Goal: Task Accomplishment & Management: Manage account settings

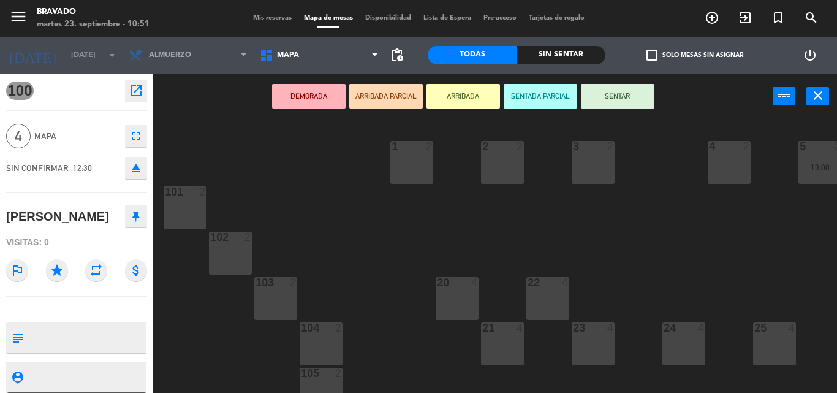
click at [21, 3] on div "menu Bravado [DATE] 23. septiembre - 10:51 Mis reservas Mapa de mesas Disponibi…" at bounding box center [418, 18] width 837 height 37
click at [20, 19] on icon "menu" at bounding box center [18, 16] width 18 height 18
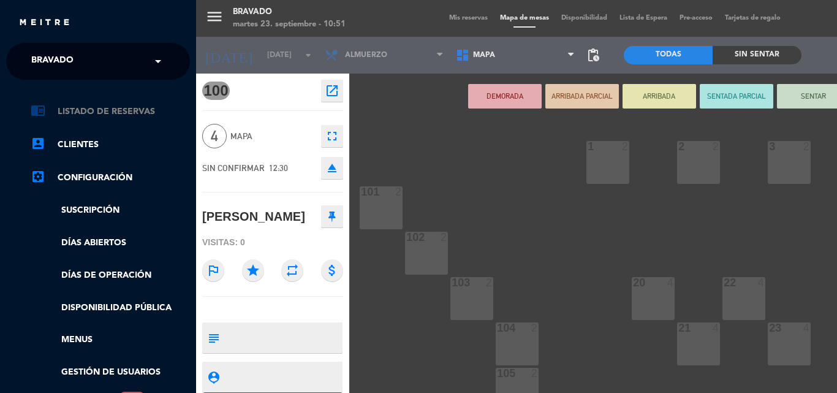
click at [107, 113] on link "chrome_reader_mode Listado de Reservas" at bounding box center [110, 111] width 159 height 15
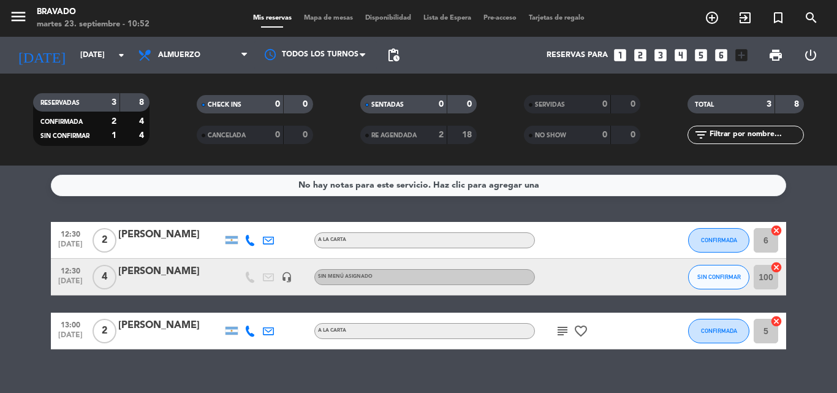
click at [770, 276] on input "100" at bounding box center [766, 277] width 25 height 25
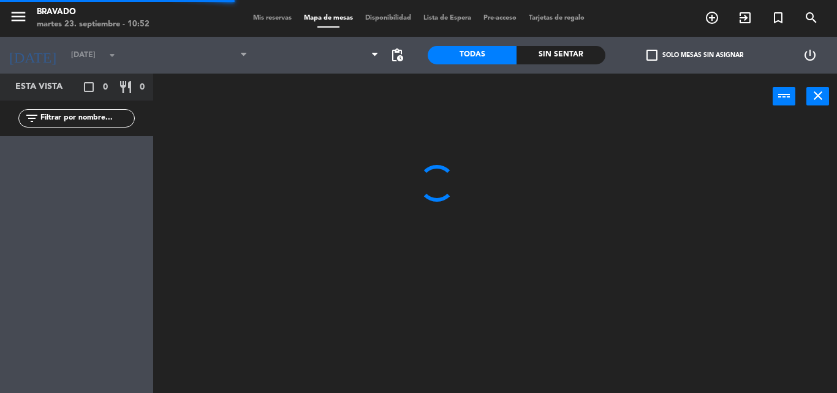
click at [770, 276] on div at bounding box center [499, 255] width 675 height 273
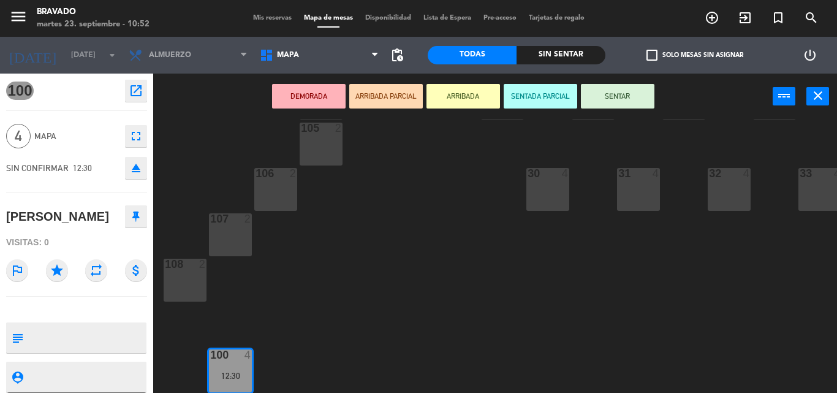
scroll to position [251, 0]
click at [134, 167] on icon "eject" at bounding box center [136, 168] width 15 height 15
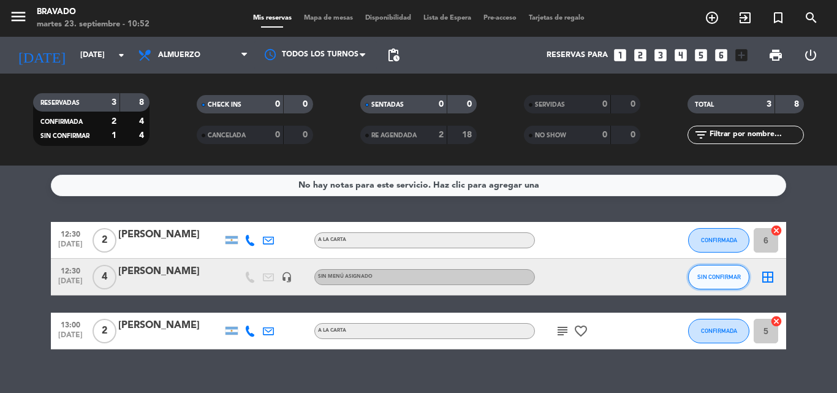
click at [718, 282] on button "SIN CONFIRMAR" at bounding box center [718, 277] width 61 height 25
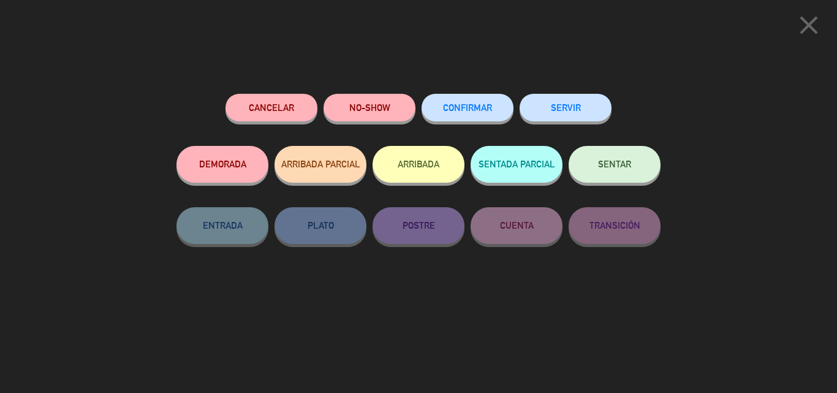
click at [497, 116] on button "CONFIRMAR" at bounding box center [468, 108] width 92 height 28
